Goal: Transaction & Acquisition: Obtain resource

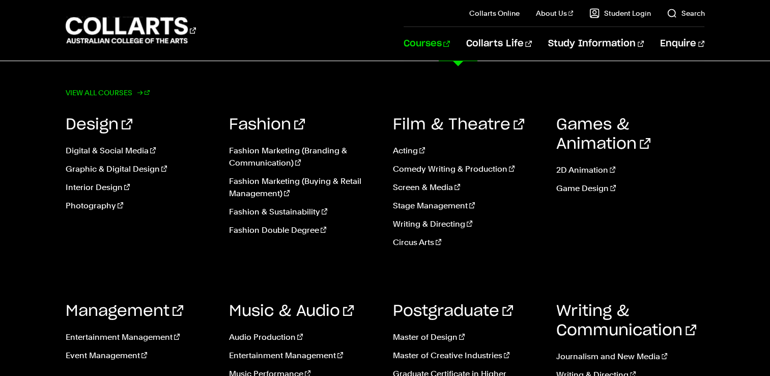
click at [94, 88] on link "View all courses" at bounding box center [108, 93] width 85 height 14
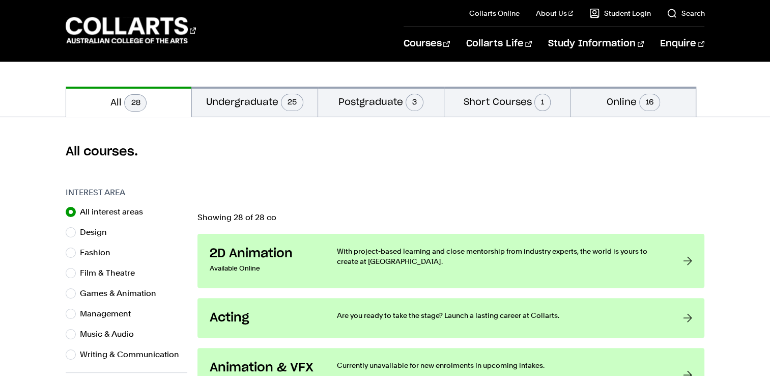
scroll to position [204, 0]
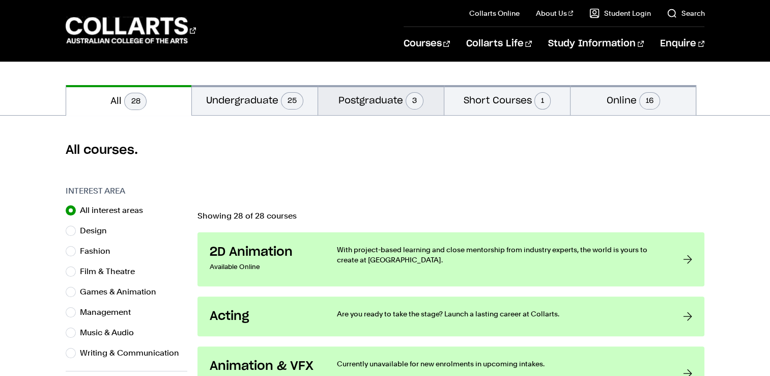
click at [360, 98] on button "Postgraduate 3" at bounding box center [381, 100] width 126 height 30
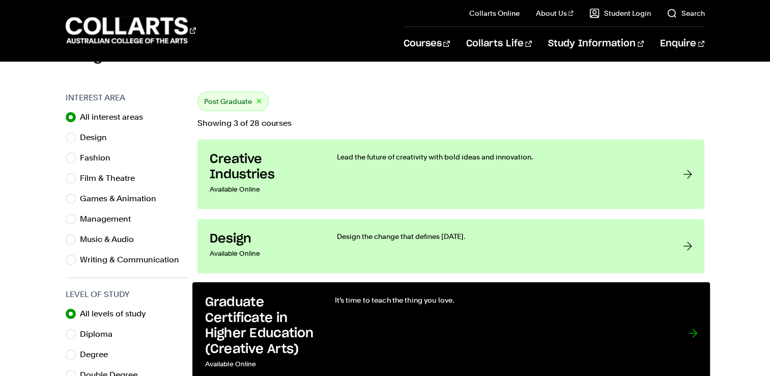
scroll to position [255, 0]
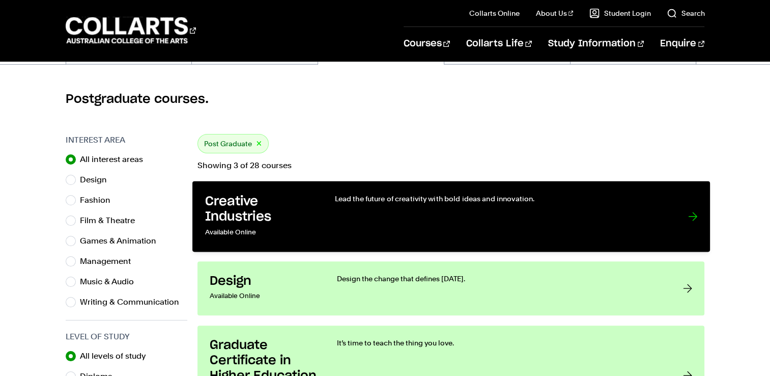
click at [488, 202] on p "Lead the future of creativity with bold ideas and innovation." at bounding box center [500, 198] width 333 height 10
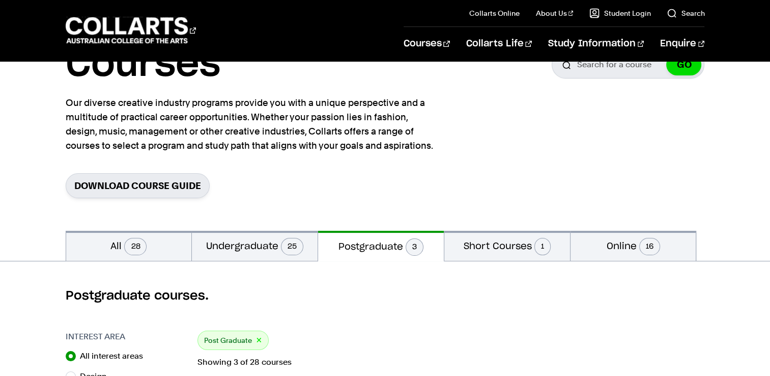
scroll to position [0, 0]
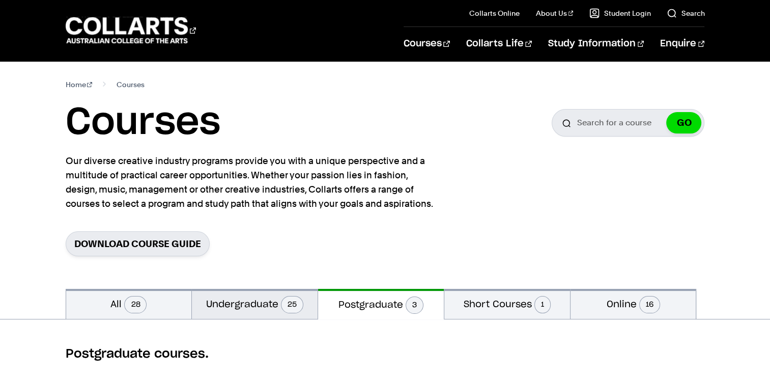
click at [263, 311] on button "Undergraduate 25" at bounding box center [255, 304] width 126 height 30
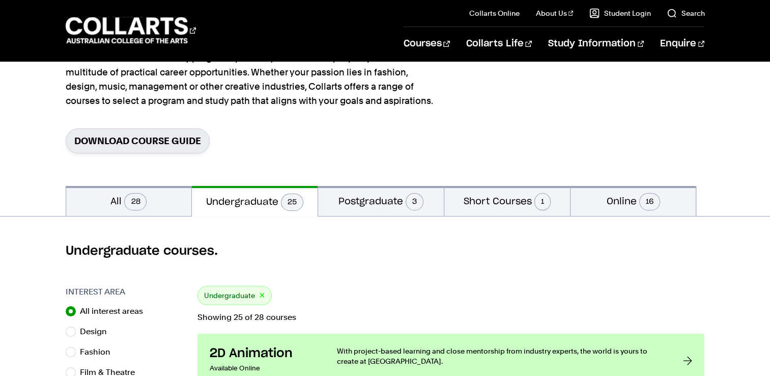
scroll to position [102, 0]
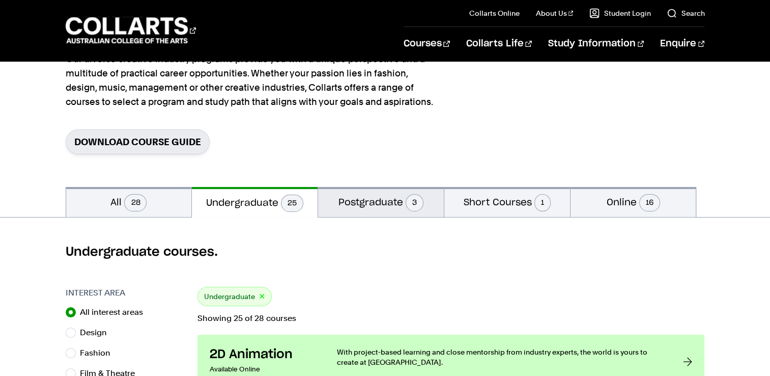
click at [399, 196] on button "Postgraduate 3" at bounding box center [381, 202] width 126 height 30
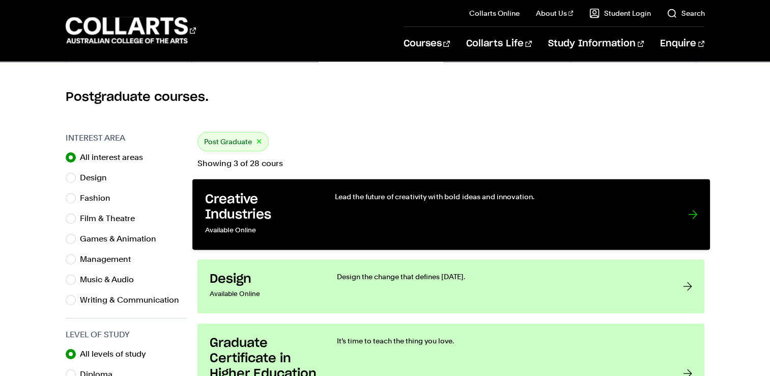
scroll to position [305, 0]
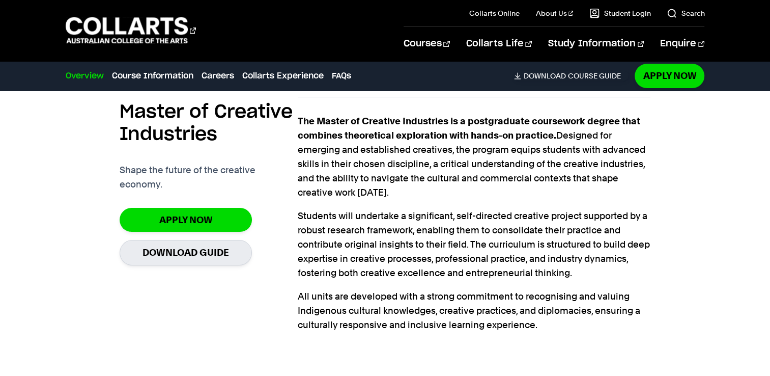
scroll to position [560, 0]
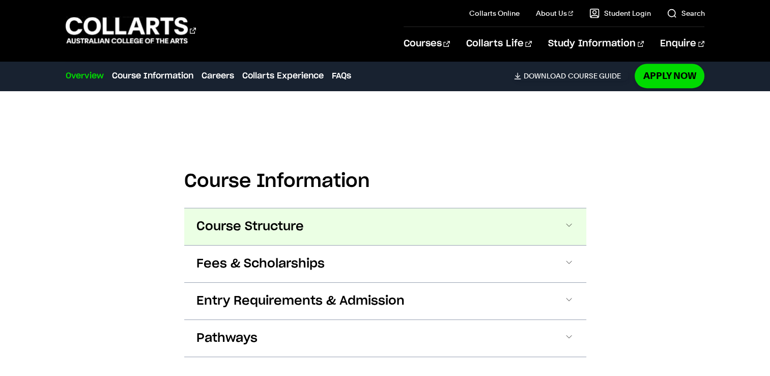
click at [554, 222] on button "Course Structure" at bounding box center [385, 226] width 402 height 37
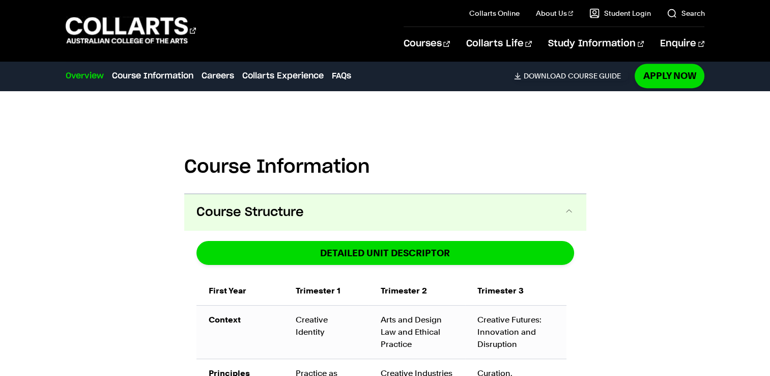
click at [572, 212] on span at bounding box center [569, 212] width 10 height 13
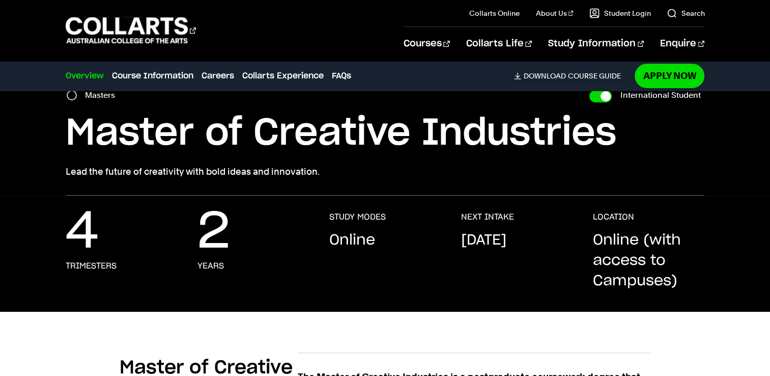
scroll to position [51, 0]
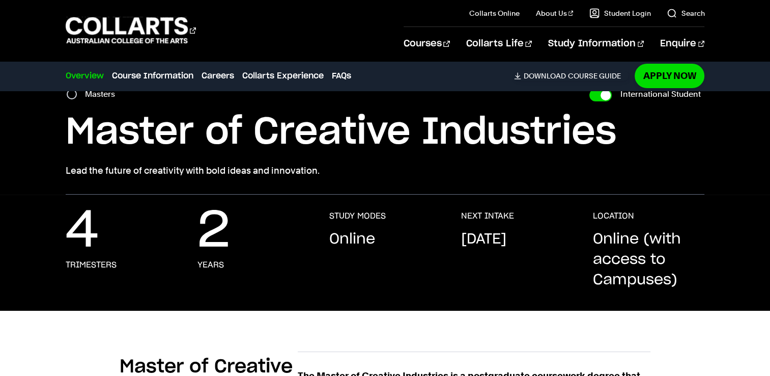
click at [556, 145] on h1 "Master of Creative Industries" at bounding box center [385, 132] width 639 height 46
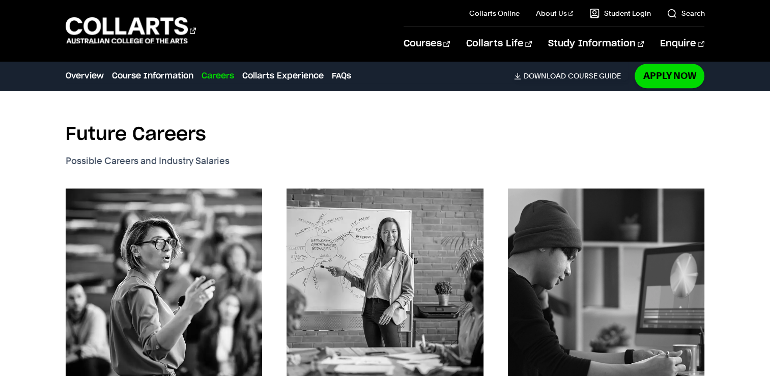
scroll to position [1324, 0]
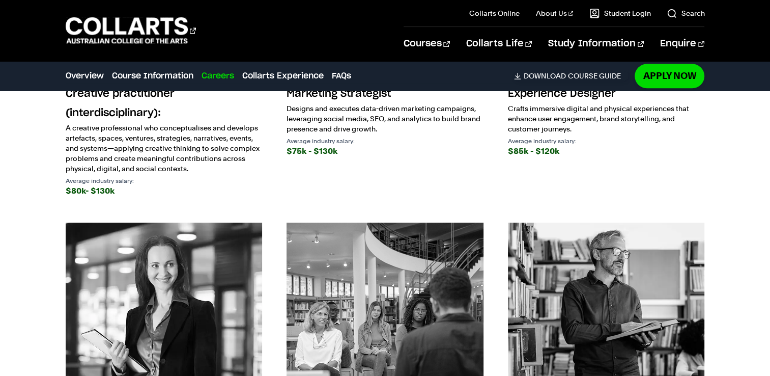
click at [728, 202] on div "Future Careers Possible Careers and Industry Salaries Creative practitioner (in…" at bounding box center [385, 179] width 770 height 797
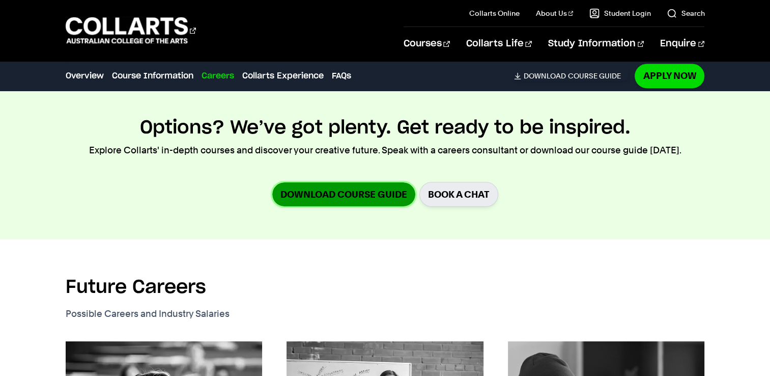
click at [367, 190] on link "Download Course Guide" at bounding box center [343, 194] width 143 height 24
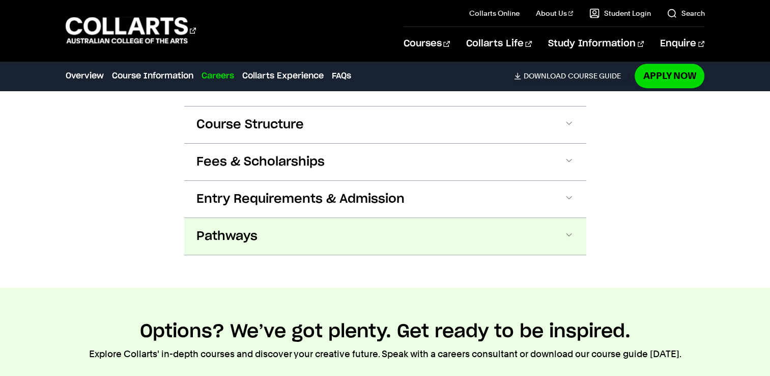
click at [347, 243] on button "Pathways" at bounding box center [385, 236] width 402 height 37
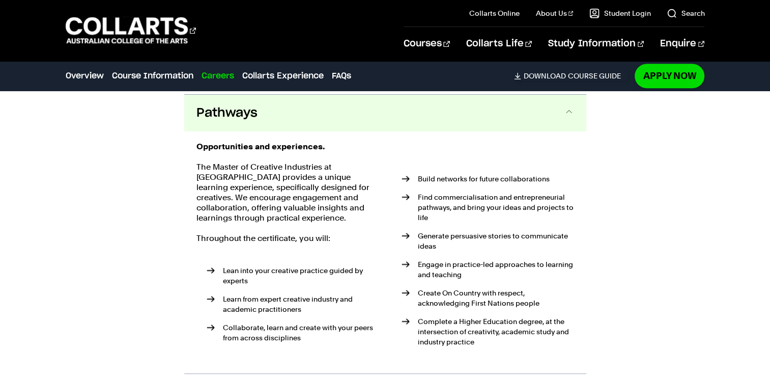
scroll to position [787, 0]
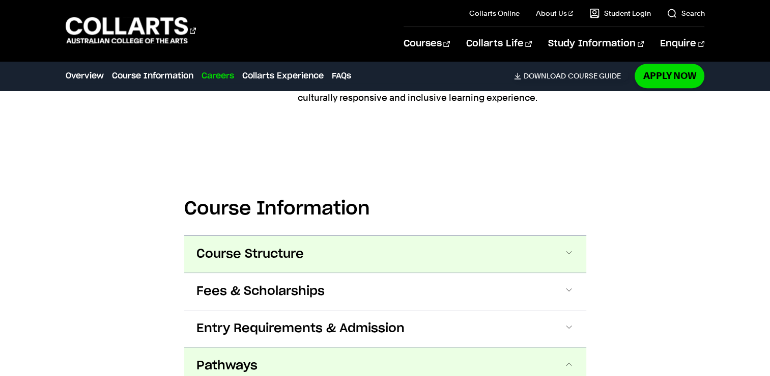
click at [381, 262] on button "Course Structure" at bounding box center [385, 254] width 402 height 37
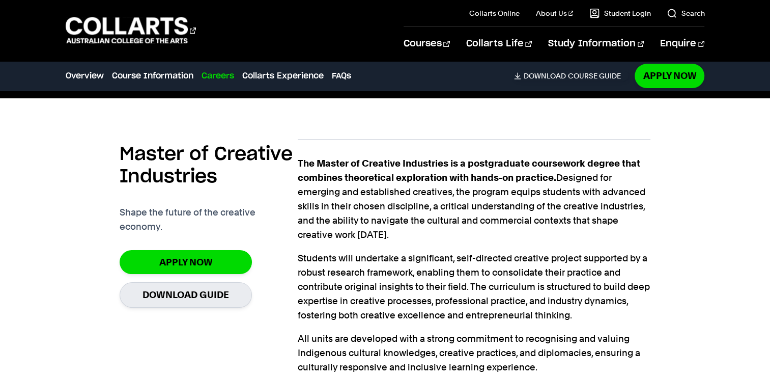
scroll to position [269, 0]
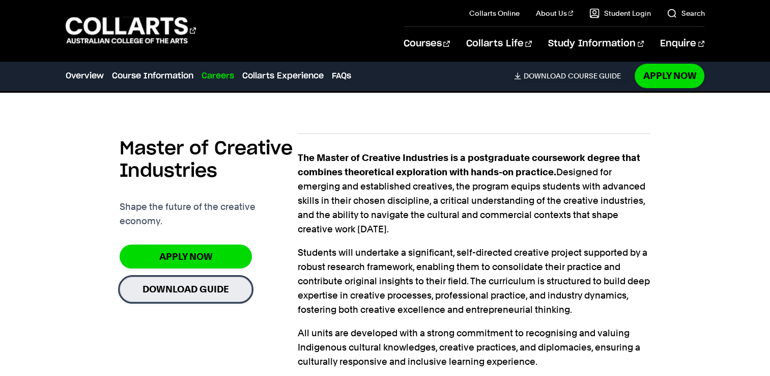
click at [205, 294] on link "Download Guide" at bounding box center [186, 288] width 132 height 25
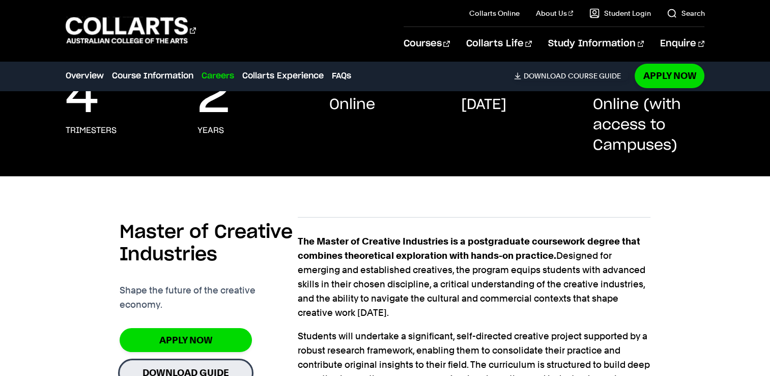
scroll to position [116, 0]
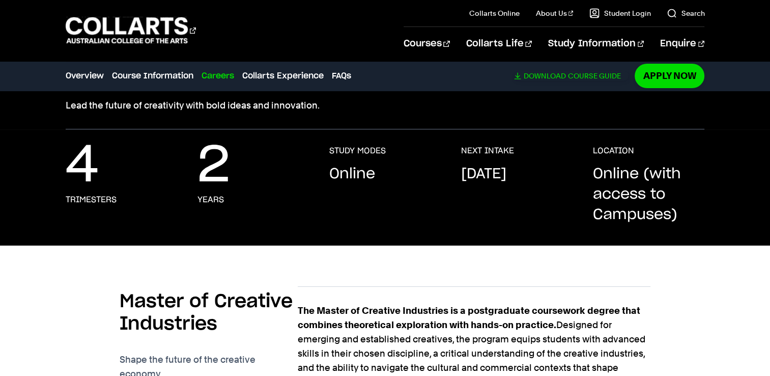
click at [568, 71] on link "Download Course Guide" at bounding box center [571, 75] width 115 height 9
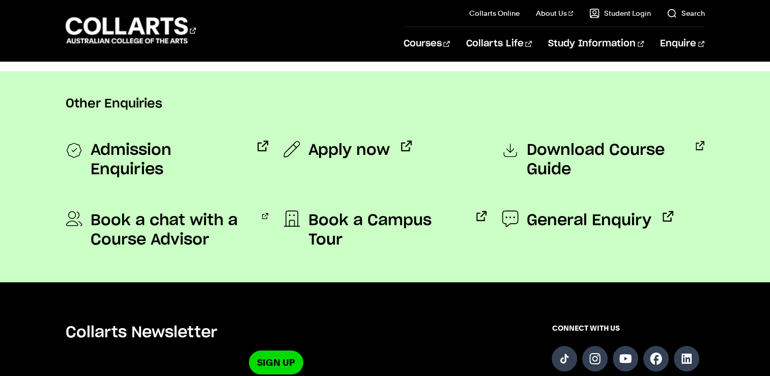
scroll to position [764, 0]
